Goal: Information Seeking & Learning: Learn about a topic

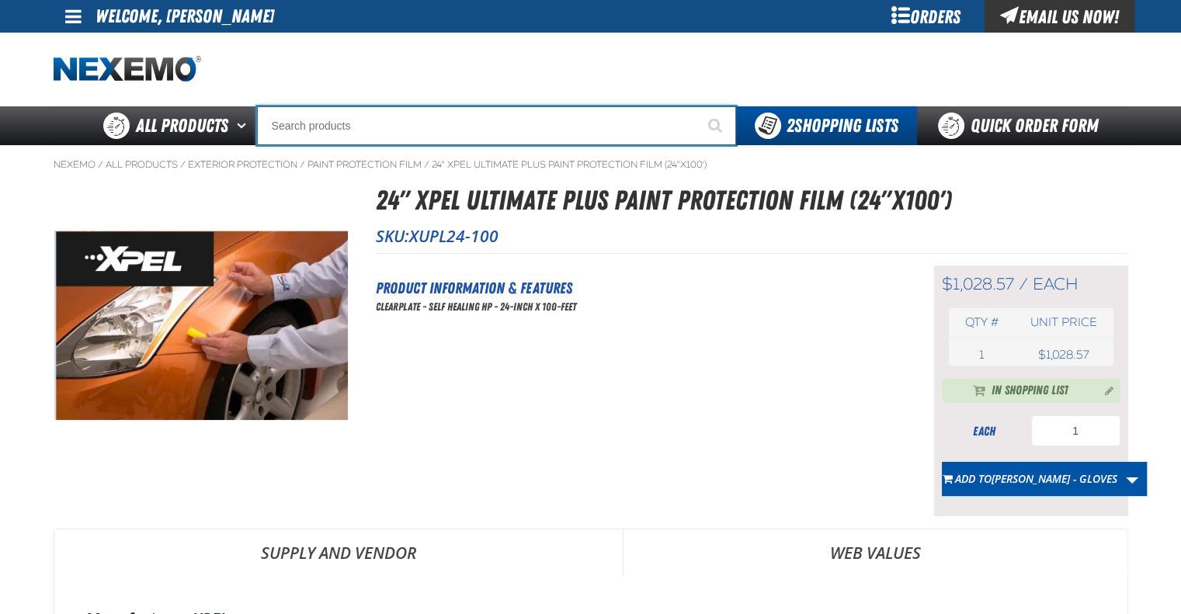
click at [389, 122] on input "Search" at bounding box center [496, 125] width 479 height 39
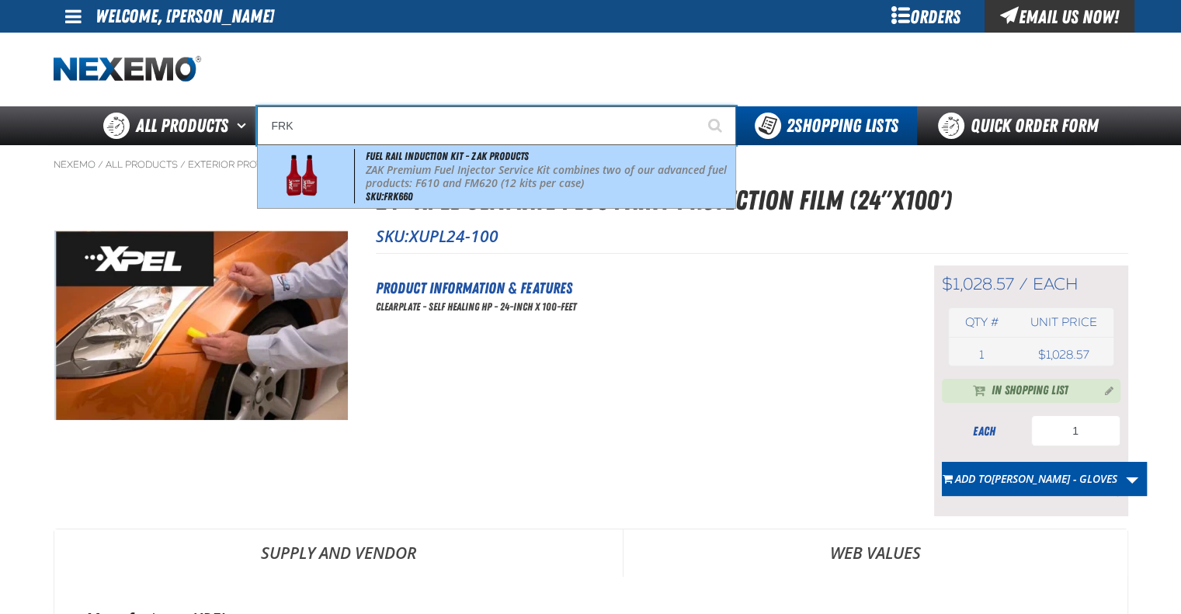
click at [429, 172] on p "ZAK Premium Fuel Injector Service Kit combines two of our advanced fuel product…" at bounding box center [549, 177] width 367 height 26
type input "Fuel Rail Induction Kit - ZAK Products"
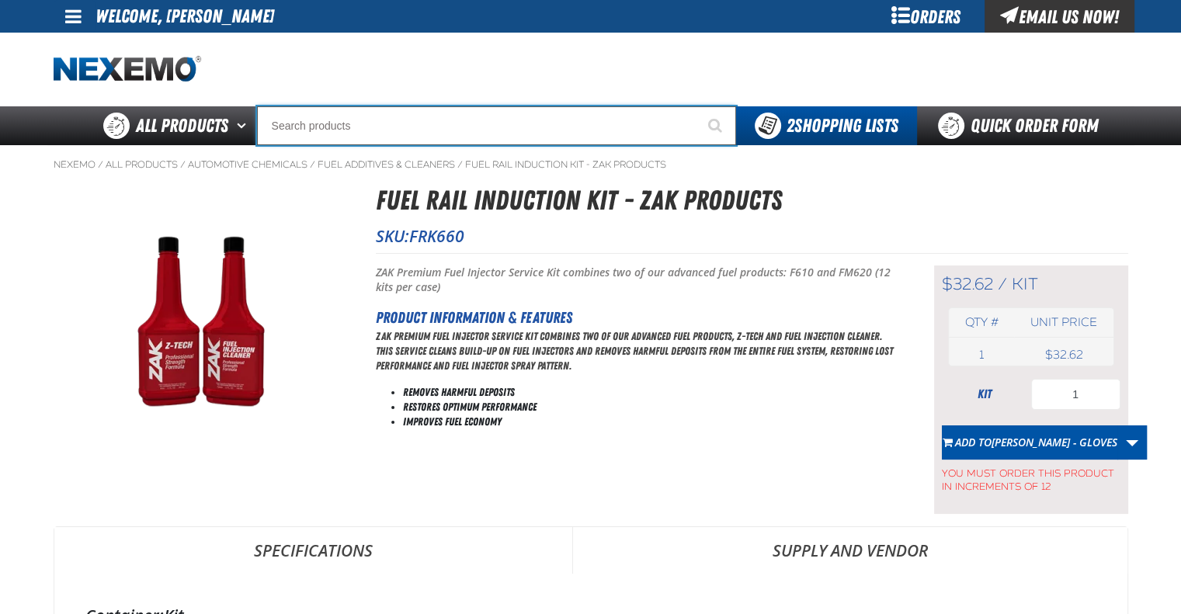
click at [463, 113] on input "Search" at bounding box center [496, 125] width 479 height 39
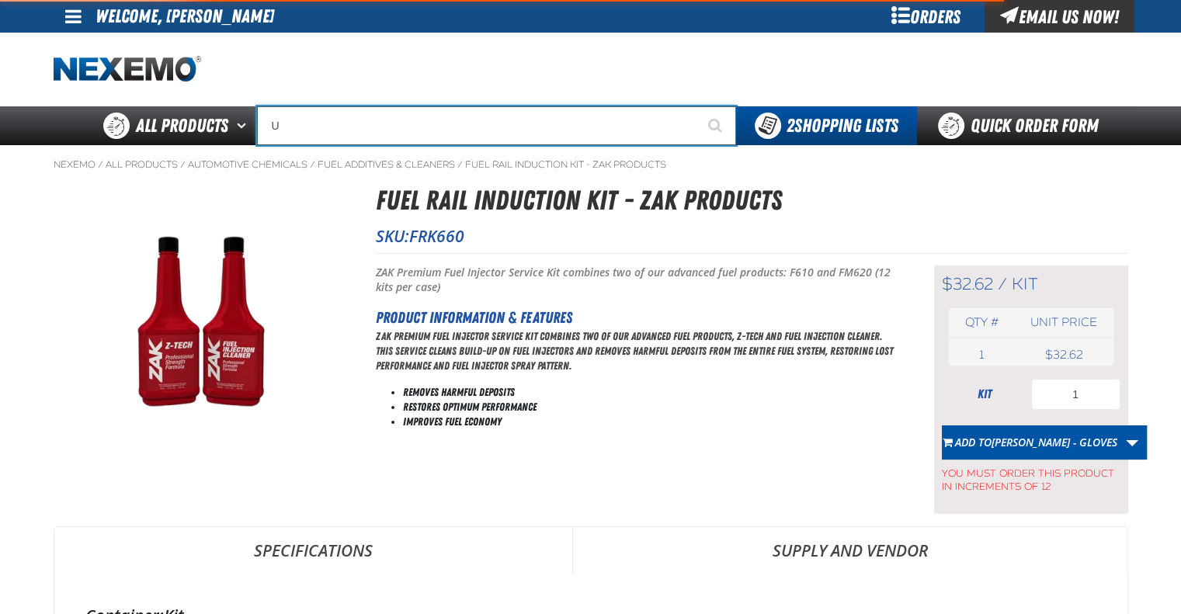
type input "UC"
type input "UC RED"
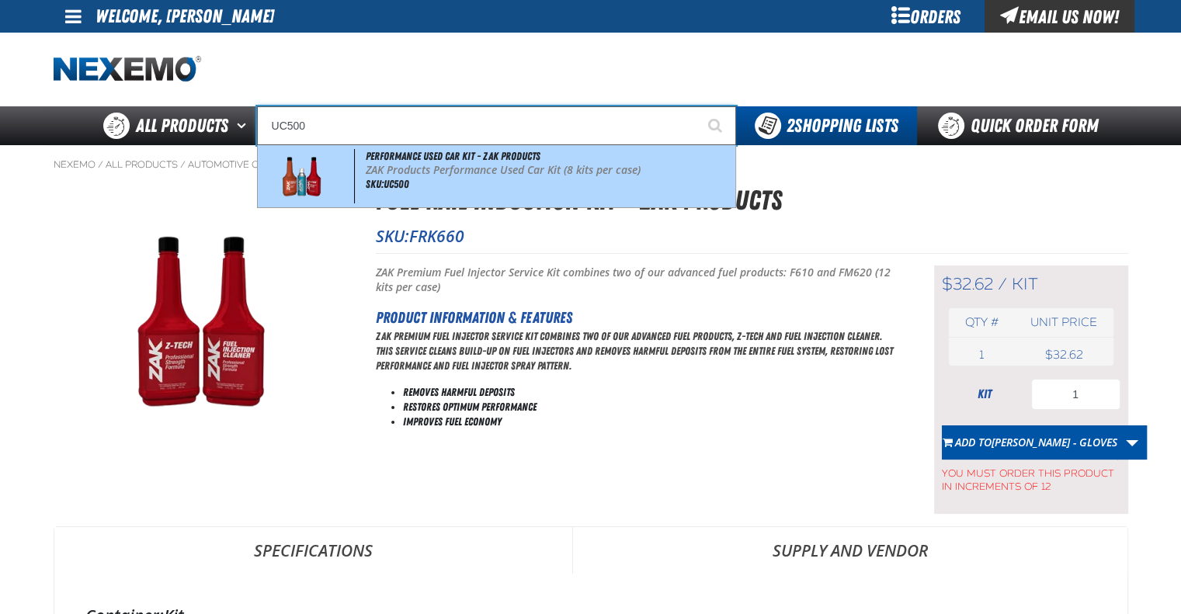
click at [463, 162] on span "Performance Used Car Kit - ZAK Products" at bounding box center [453, 156] width 175 height 12
type input "Performance Used Car Kit - ZAK Products"
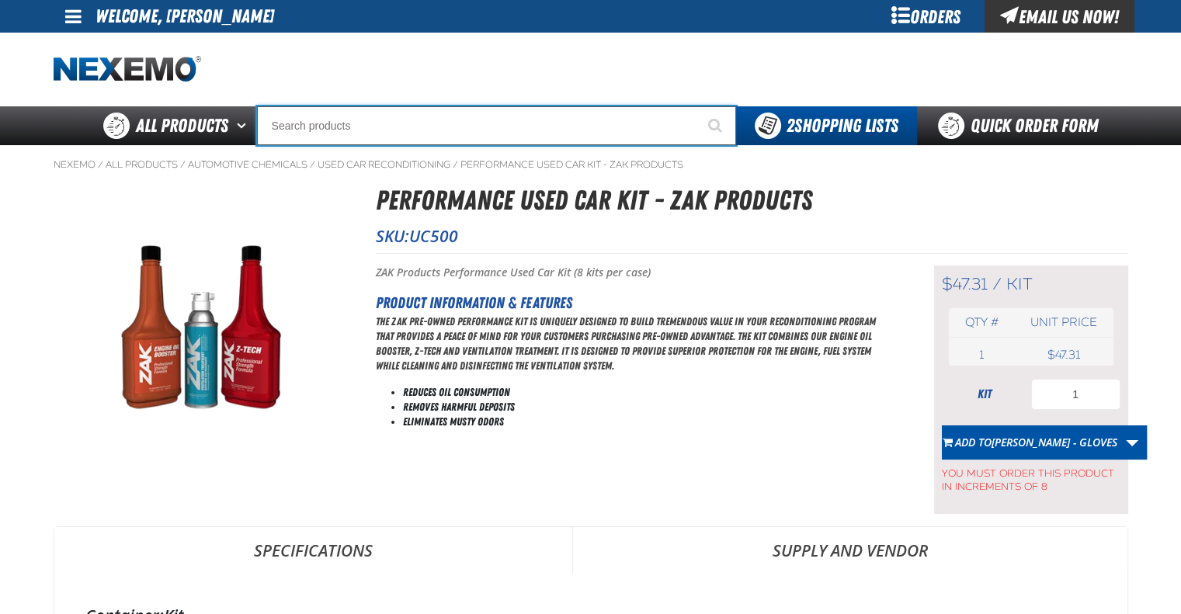
click at [534, 127] on input "Search" at bounding box center [496, 125] width 479 height 39
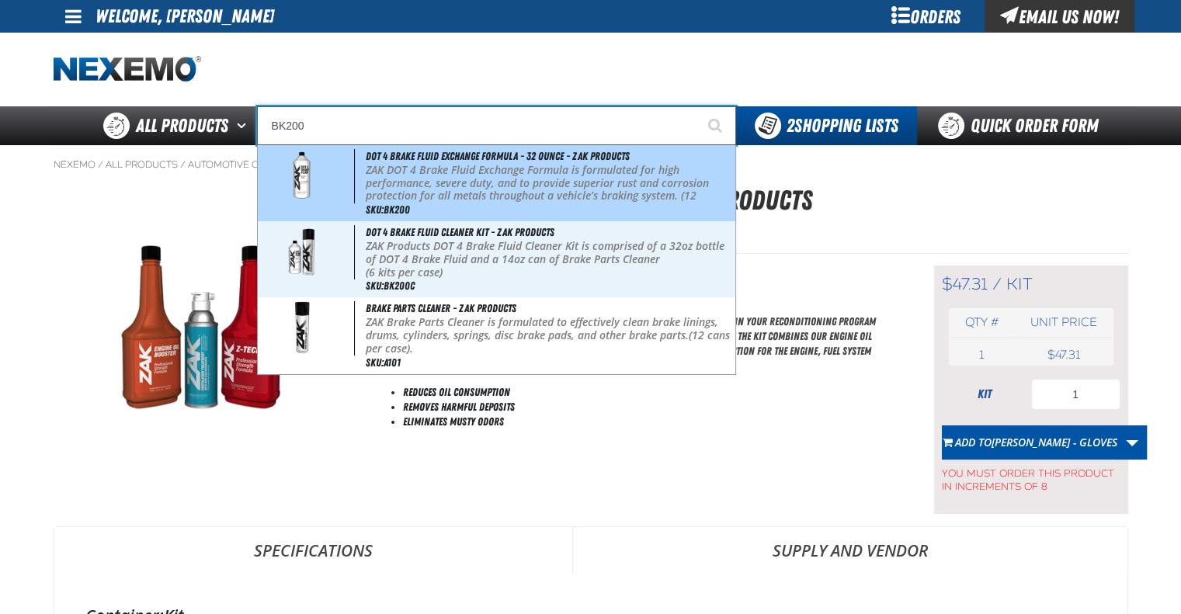
click at [513, 192] on p "ZAK DOT 4 Brake Fluid Exchange Formula is formulated for high performance, seve…" at bounding box center [549, 190] width 367 height 52
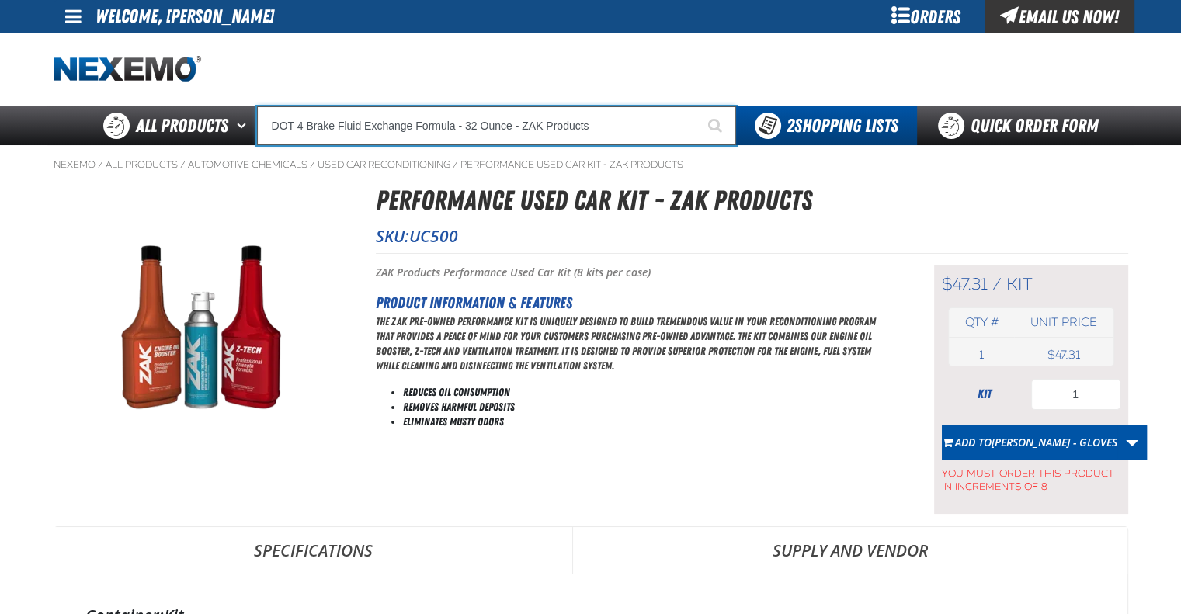
type input "DOT 4 Brake Fluid Exchange Formula - 32 Ounce - ZAK Products"
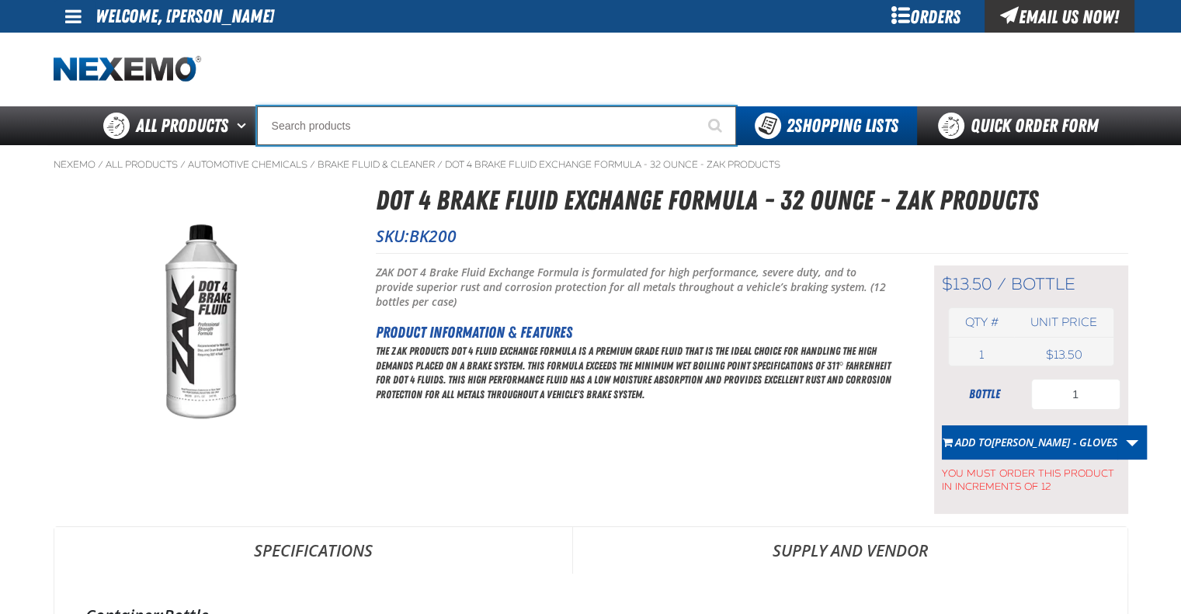
click at [417, 115] on input "Search" at bounding box center [496, 125] width 479 height 39
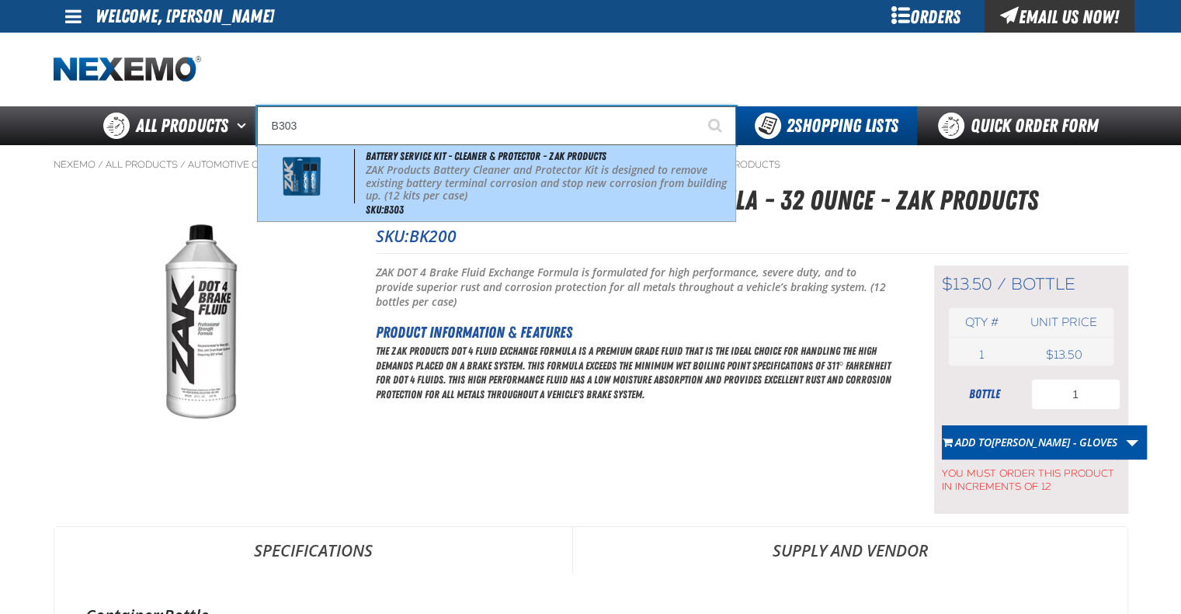
click at [433, 164] on p "ZAK Products Battery Cleaner and Protector Kit is designed to remove existing b…" at bounding box center [549, 183] width 367 height 39
type input "Battery Service Kit - Cleaner & Protector - ZAK Products"
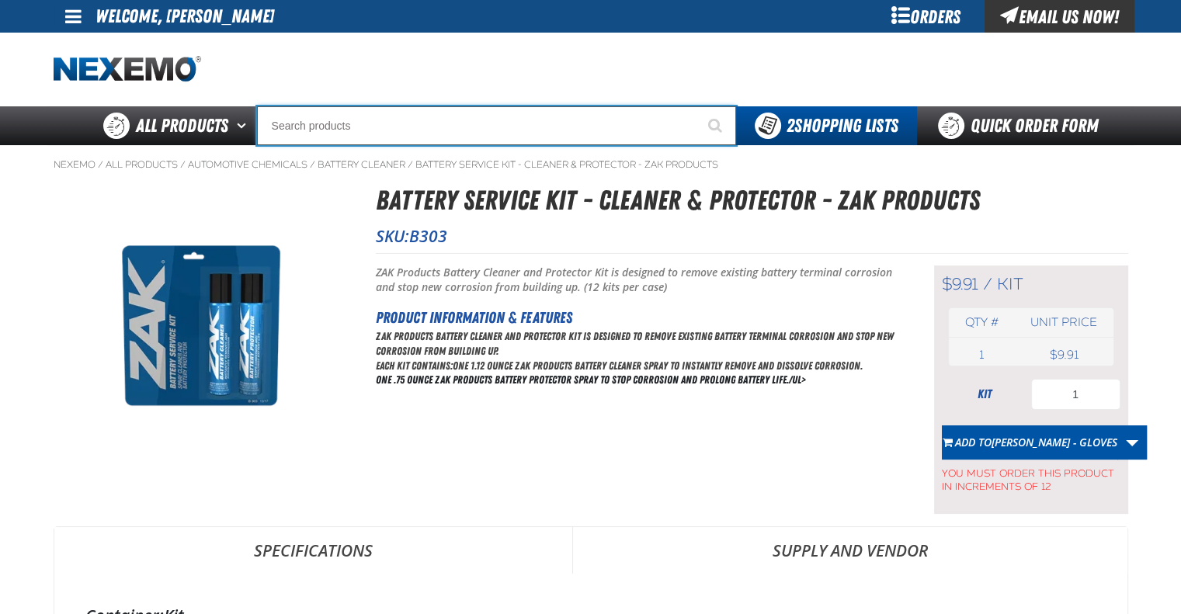
click at [563, 130] on input "Search" at bounding box center [496, 125] width 479 height 39
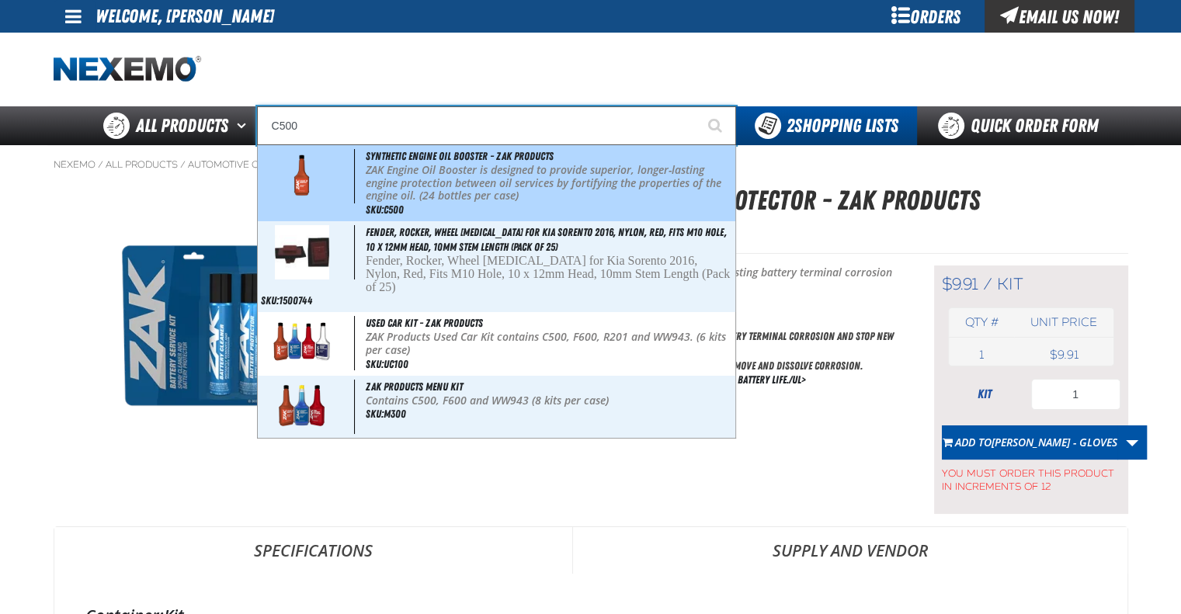
click at [560, 186] on p "ZAK Engine Oil Booster is designed to provide superior, longer-lasting engine p…" at bounding box center [549, 183] width 367 height 39
type input "Synthetic Engine Oil Booster - ZAK Products"
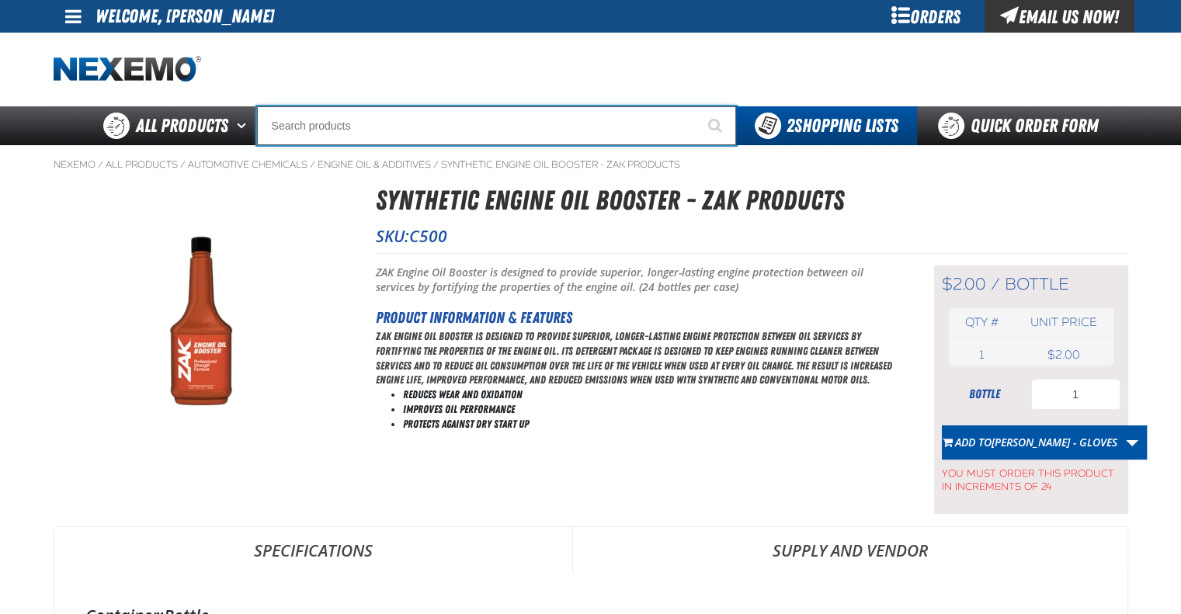
click at [496, 129] on input "Search" at bounding box center [496, 125] width 479 height 39
type input "N2"
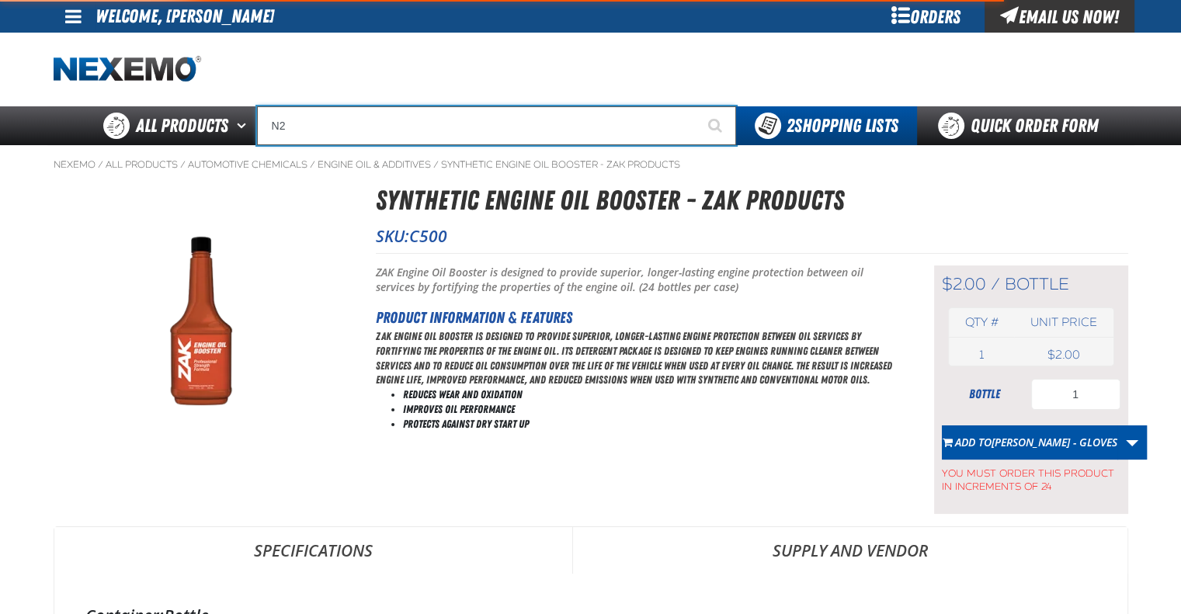
type input "N2 Nitrogen Installation Kits"
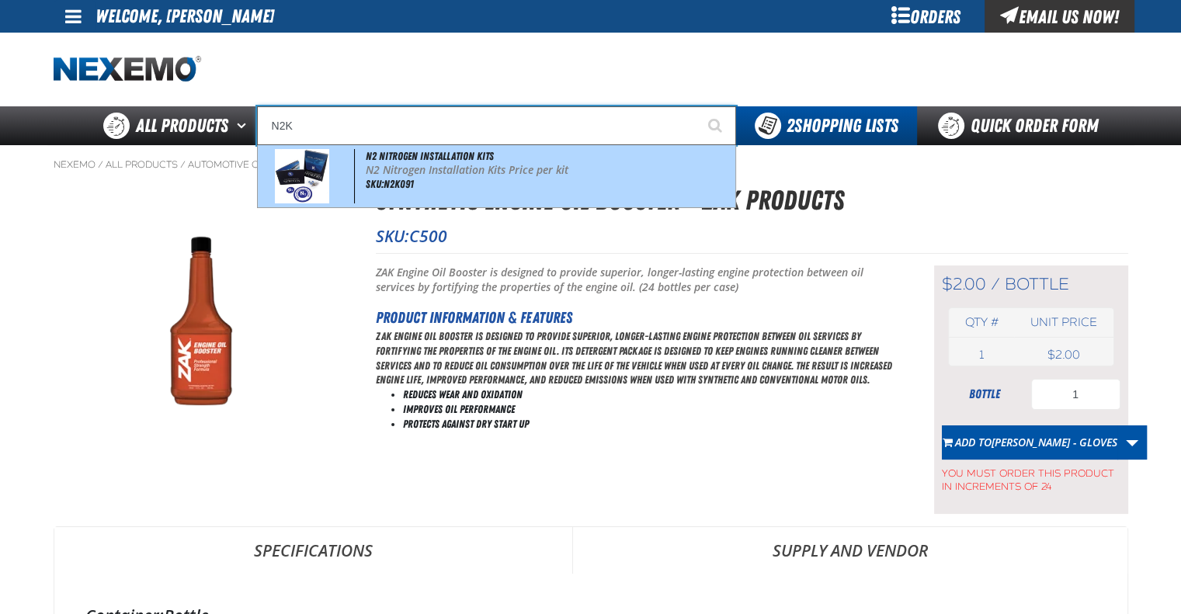
click at [495, 174] on p "N2 Nitrogen Installation Kits Price per kit" at bounding box center [549, 170] width 367 height 13
type input "N2 Nitrogen Installation Kits"
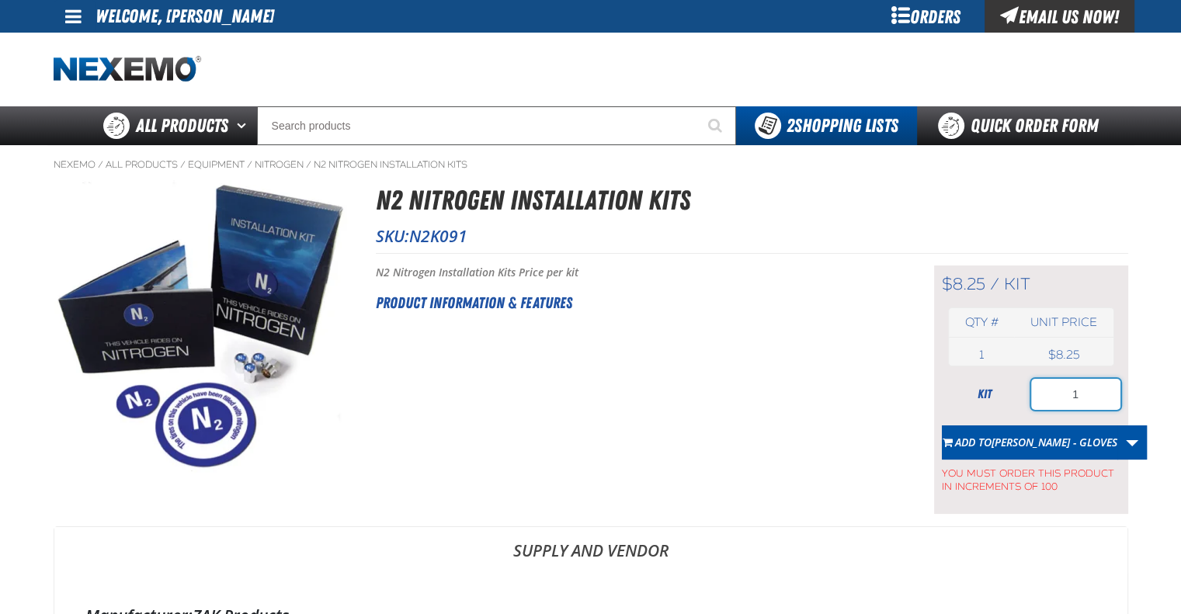
click at [1059, 396] on input "1" at bounding box center [1075, 394] width 89 height 31
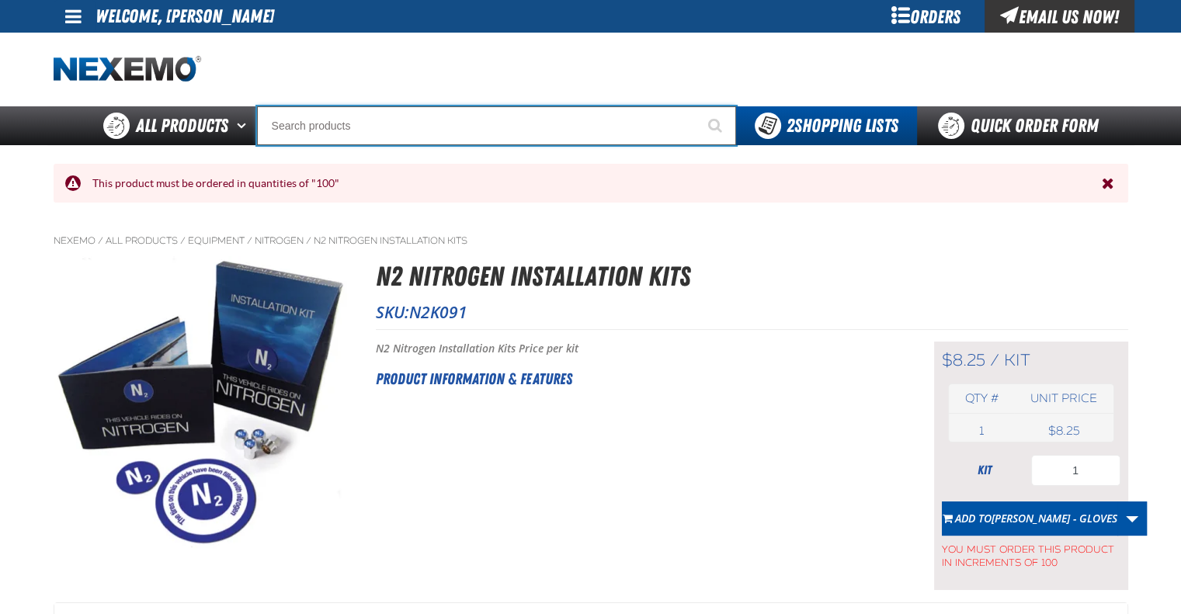
click at [578, 123] on input "Search" at bounding box center [496, 125] width 479 height 39
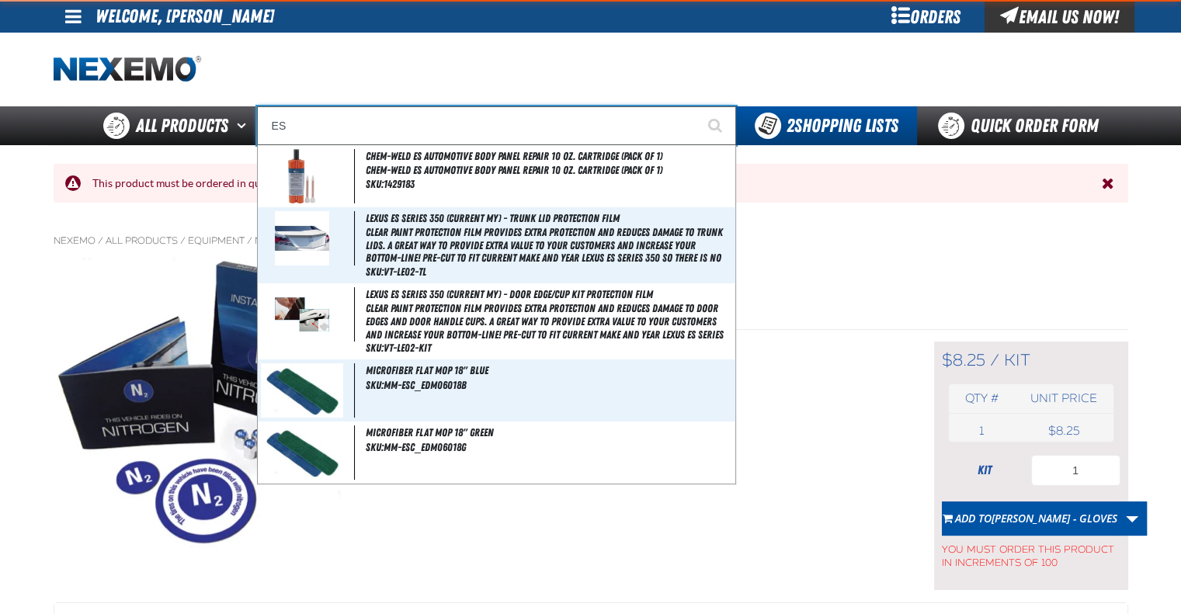
type input "E"
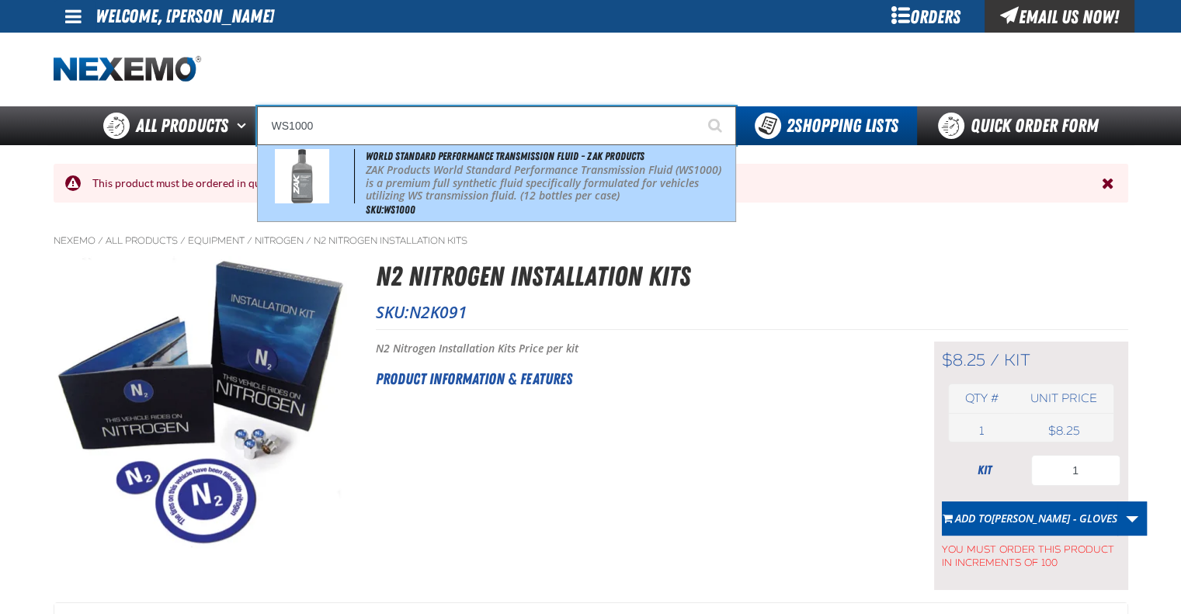
click at [595, 165] on p "ZAK Products World Standard Performance Transmission Fluid (WS1000) is a premiu…" at bounding box center [549, 183] width 367 height 39
type input "World Standard Performance Transmission Fluid - ZAK Products"
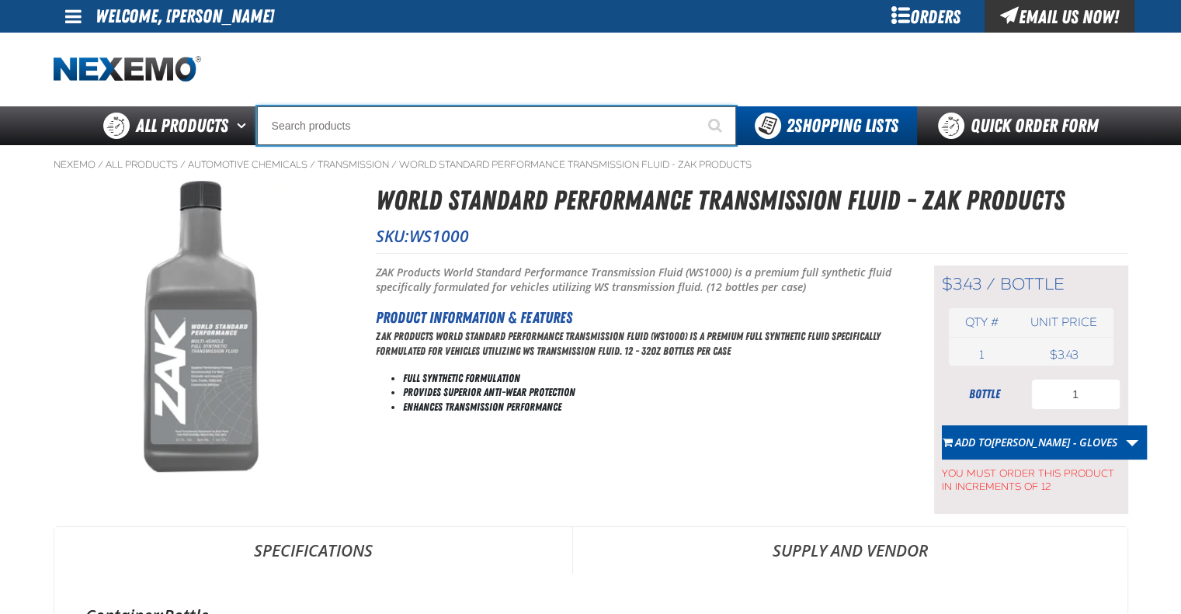
click at [419, 127] on input "Search" at bounding box center [496, 125] width 479 height 39
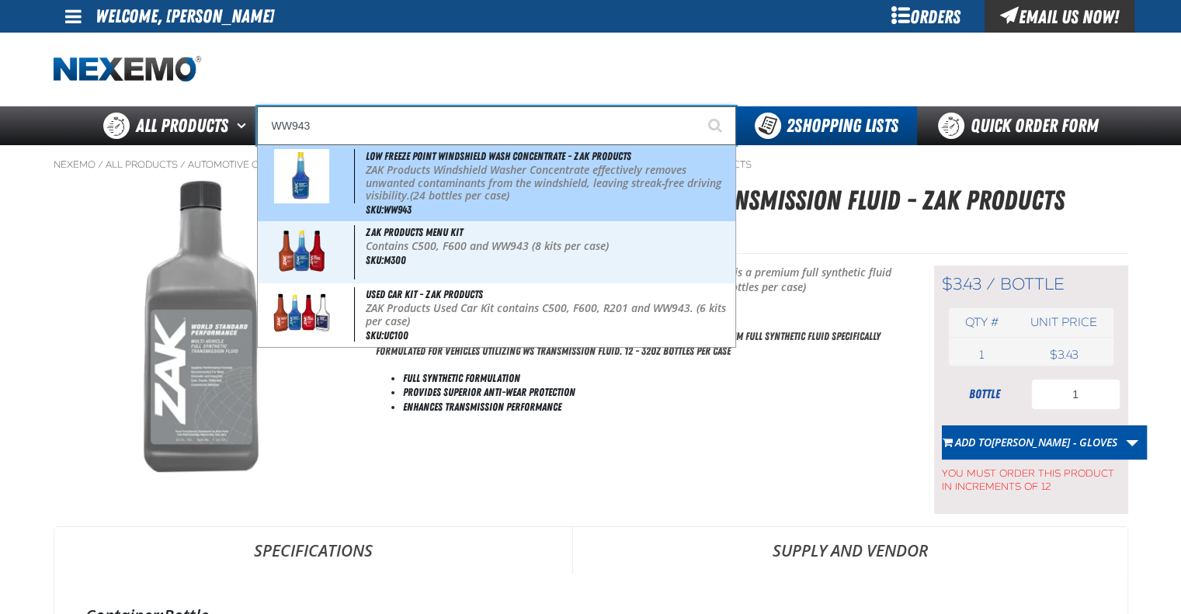
click at [426, 172] on p "ZAK Products Windshield Washer Concentrate effectively removes unwanted contami…" at bounding box center [549, 183] width 367 height 39
type input "Low Freeze Point Windshield Wash Concentrate - ZAK Products"
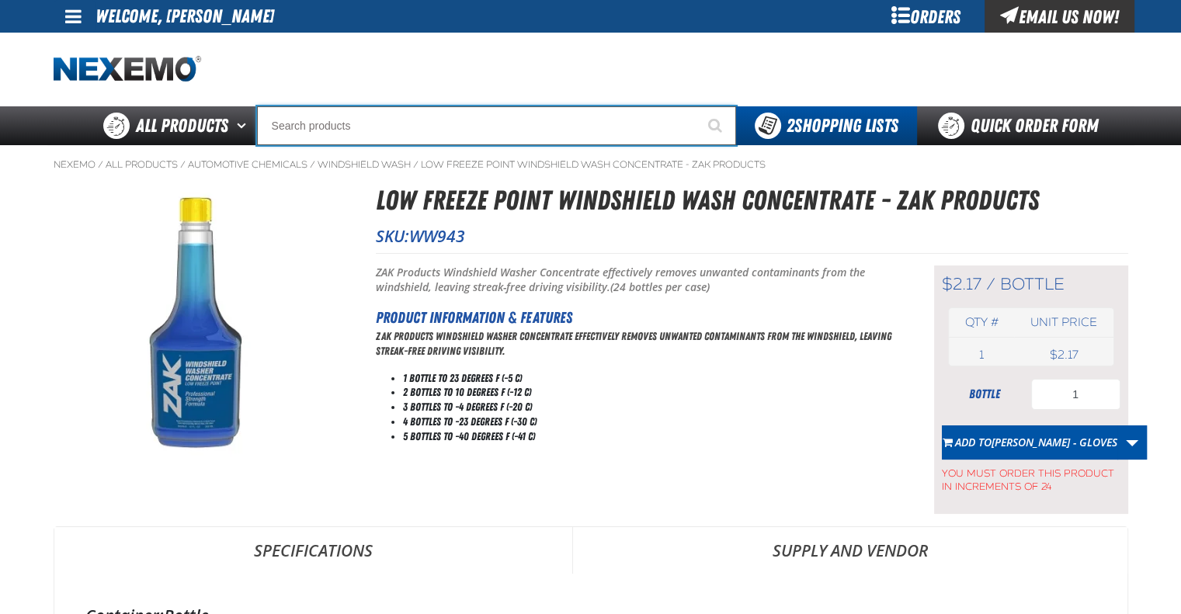
click at [443, 124] on input "Search" at bounding box center [496, 125] width 479 height 39
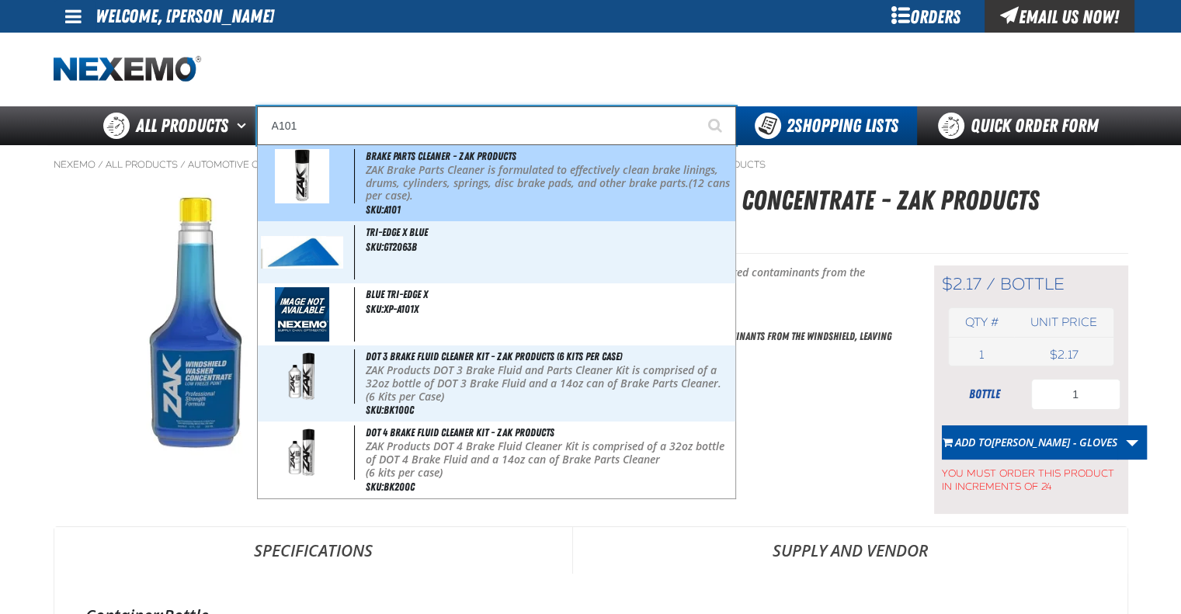
click at [467, 181] on p "ZAK Brake Parts Cleaner is formulated to effectively clean brake linings, drums…" at bounding box center [549, 183] width 367 height 39
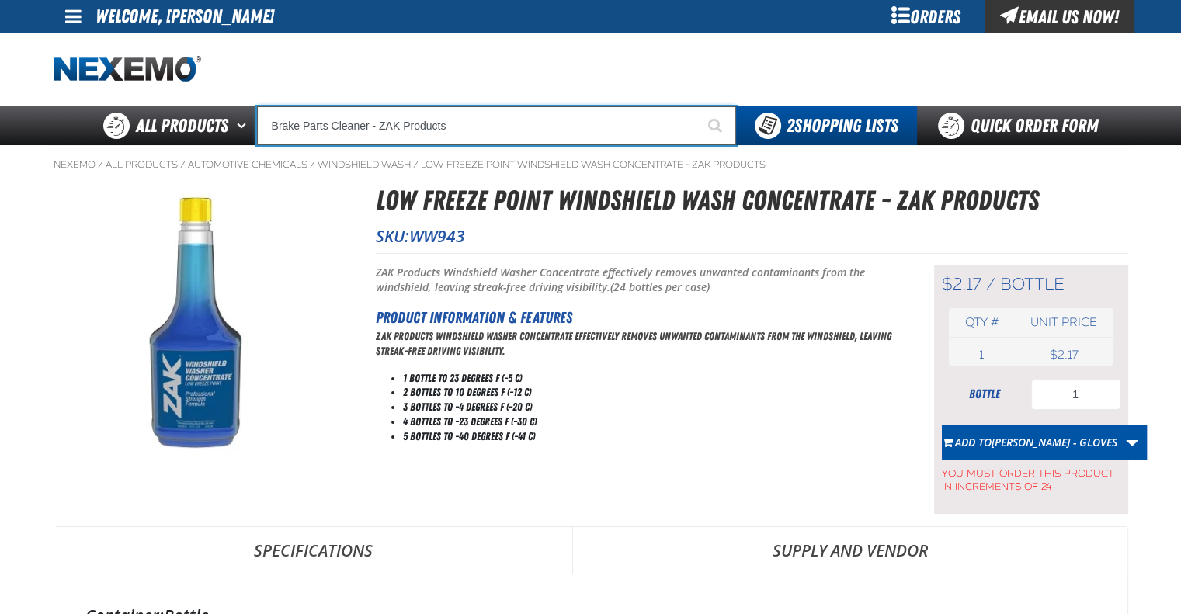
type input "Brake Parts Cleaner - ZAK Products"
